Goal: Task Accomplishment & Management: Use online tool/utility

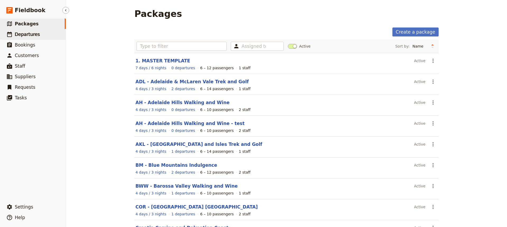
click at [23, 34] on span "Departures" at bounding box center [27, 34] width 25 height 5
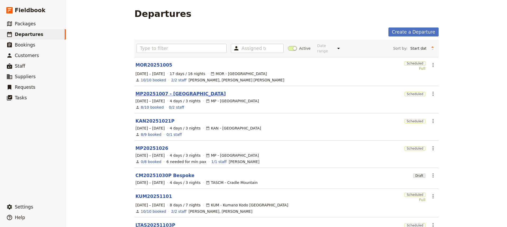
click at [152, 90] on link "MP20251007 - [GEOGRAPHIC_DATA]" at bounding box center [180, 93] width 90 height 6
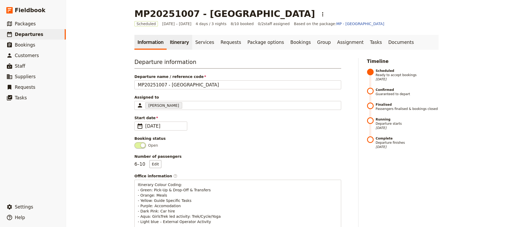
click at [174, 41] on link "Itinerary" at bounding box center [178, 42] width 25 height 15
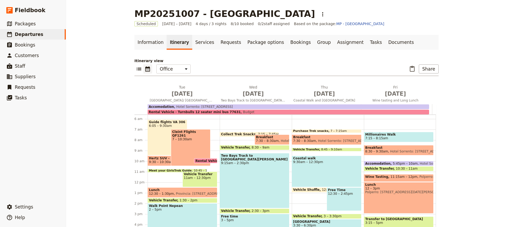
scroll to position [59, 0]
click at [335, 174] on div "Coastal walk 9:30am – 12:30pm" at bounding box center [327, 170] width 70 height 31
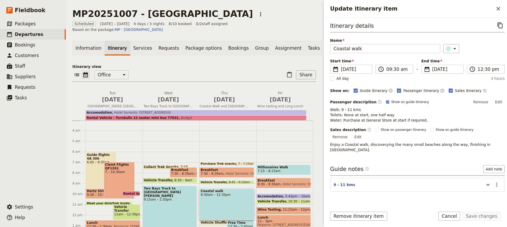
scroll to position [35, 0]
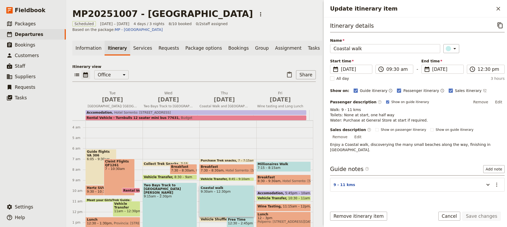
click at [226, 198] on div "Coastal walk 9:30am – 12:30pm" at bounding box center [226, 200] width 55 height 31
click at [493, 182] on icon "Actions" at bounding box center [496, 185] width 6 height 6
click at [477, 184] on span "Edit note" at bounding box center [477, 185] width 17 height 5
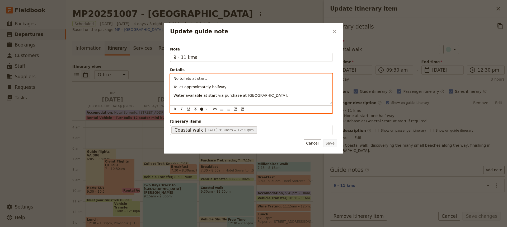
click at [223, 88] on p "Toilet approximately halfway" at bounding box center [250, 86] width 155 height 5
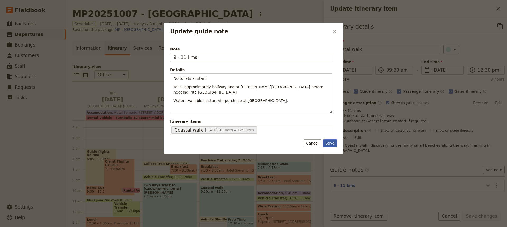
click at [329, 141] on button "Save" at bounding box center [330, 143] width 14 height 8
